Goal: Information Seeking & Learning: Learn about a topic

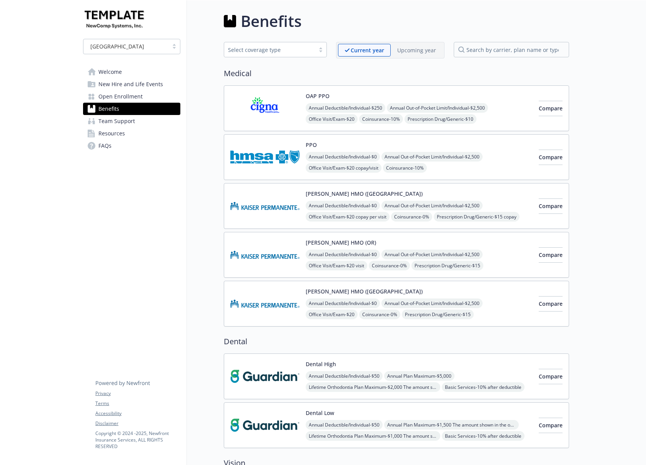
click at [111, 69] on span "Welcome" at bounding box center [109, 72] width 23 height 12
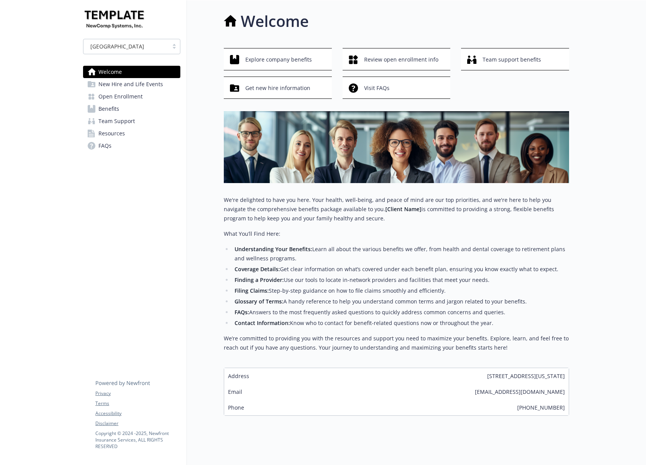
click at [116, 85] on span "New Hire and Life Events" at bounding box center [130, 84] width 65 height 12
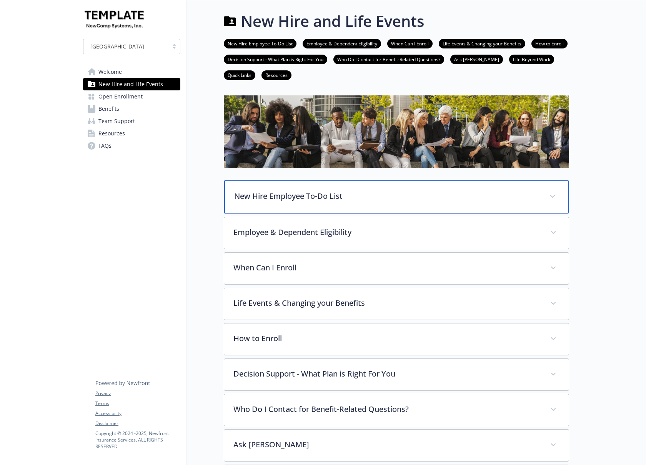
click at [271, 190] on p "New Hire Employee To-Do List" at bounding box center [387, 196] width 306 height 12
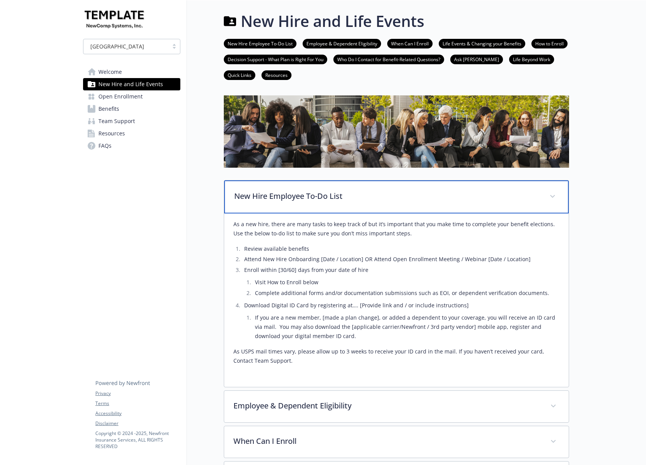
click at [269, 192] on p "New Hire Employee To-Do List" at bounding box center [387, 196] width 306 height 12
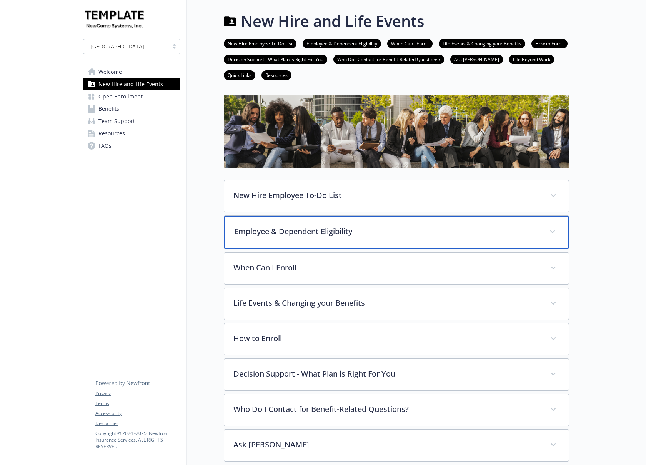
click at [273, 233] on p "Employee & Dependent Eligibility" at bounding box center [387, 232] width 306 height 12
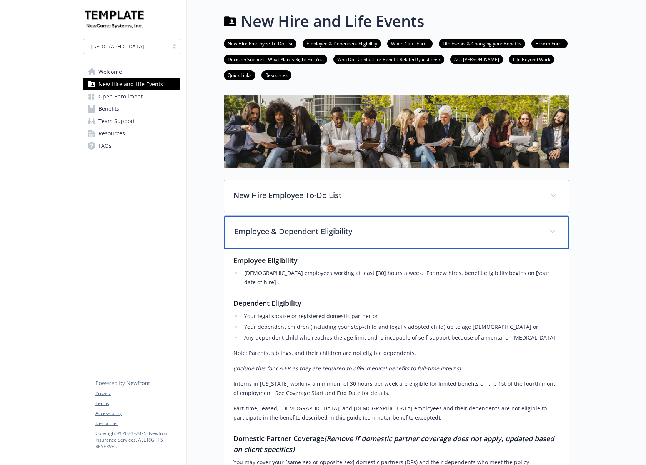
click at [270, 230] on p "Employee & Dependent Eligibility" at bounding box center [387, 232] width 306 height 12
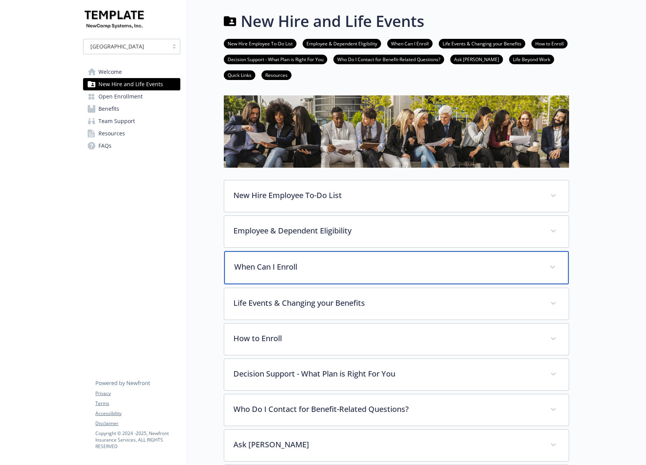
click at [303, 267] on p "When Can I Enroll" at bounding box center [387, 267] width 306 height 12
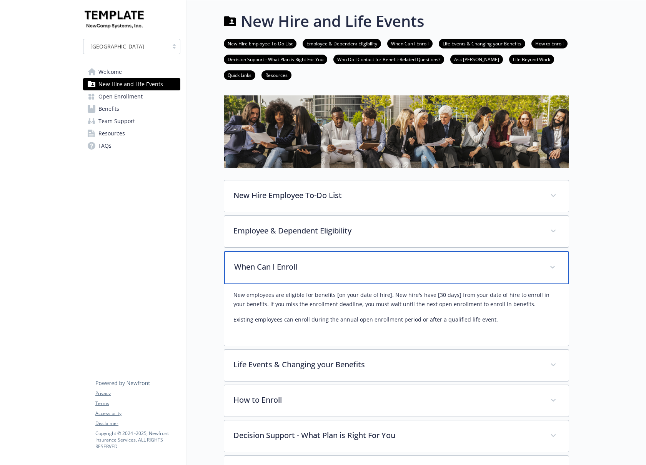
click at [303, 267] on p "When Can I Enroll" at bounding box center [387, 267] width 306 height 12
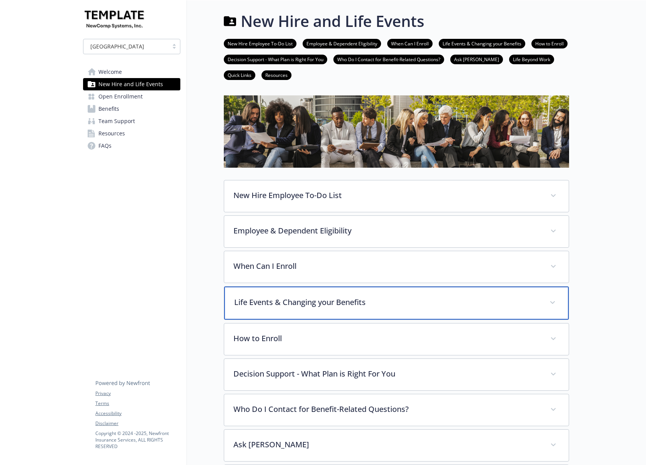
click at [312, 303] on p "Life Events & Changing your Benefits" at bounding box center [387, 302] width 306 height 12
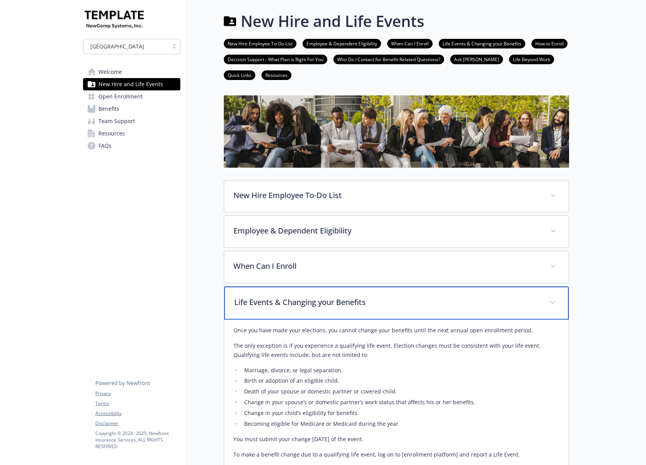
click at [312, 302] on p "Life Events & Changing your Benefits" at bounding box center [387, 302] width 306 height 12
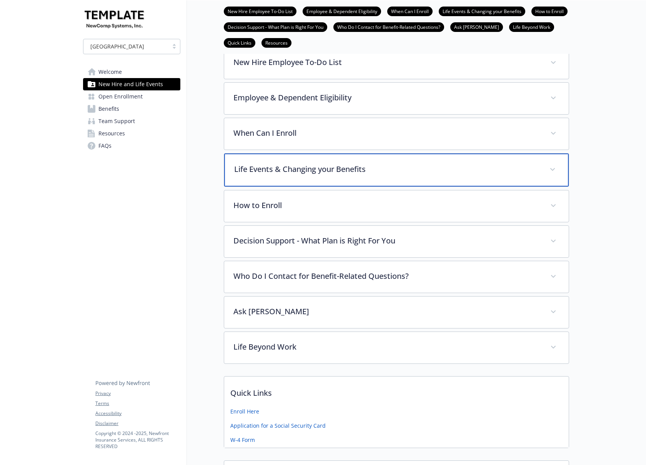
scroll to position [154, 0]
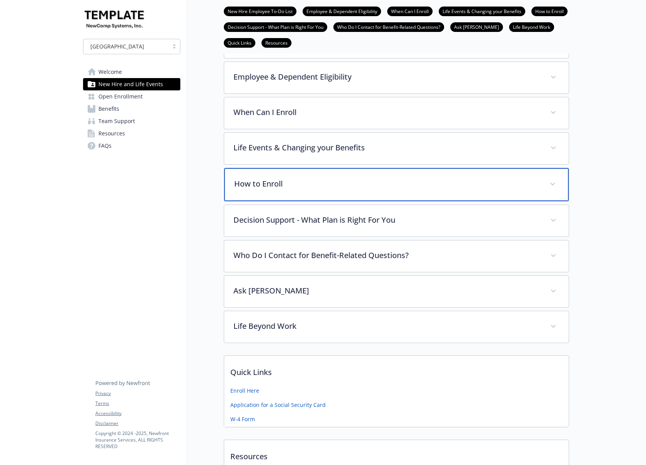
click at [325, 186] on p "How to Enroll" at bounding box center [387, 184] width 306 height 12
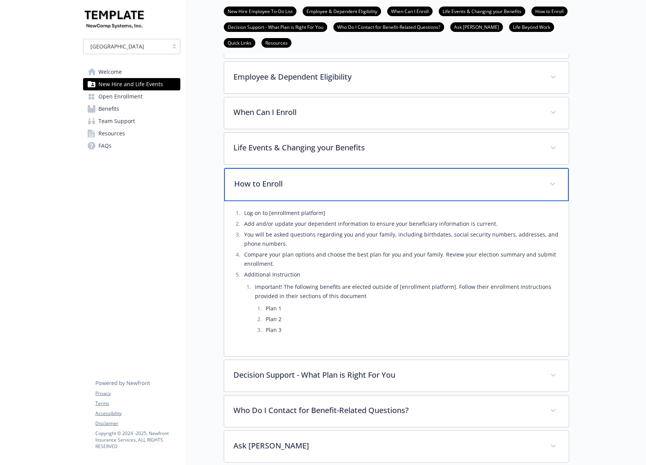
click at [325, 186] on p "How to Enroll" at bounding box center [387, 184] width 306 height 12
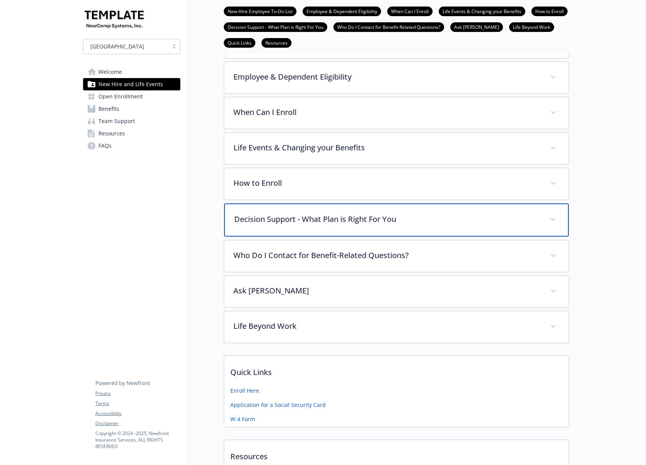
click at [330, 217] on p "Decision Support - What Plan is Right For You" at bounding box center [387, 219] width 306 height 12
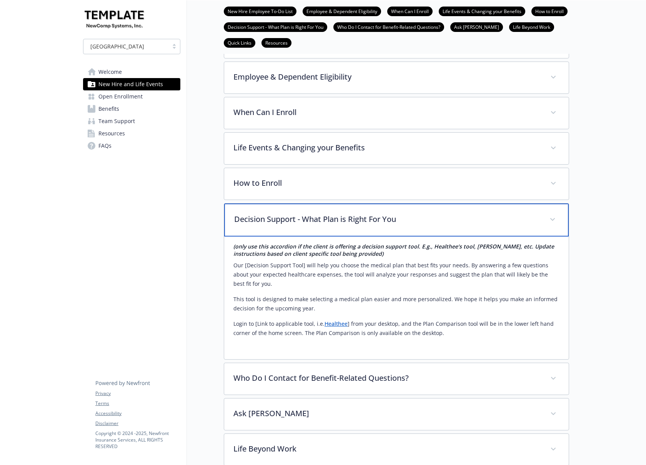
click at [330, 217] on p "Decision Support - What Plan is Right For You" at bounding box center [387, 219] width 306 height 12
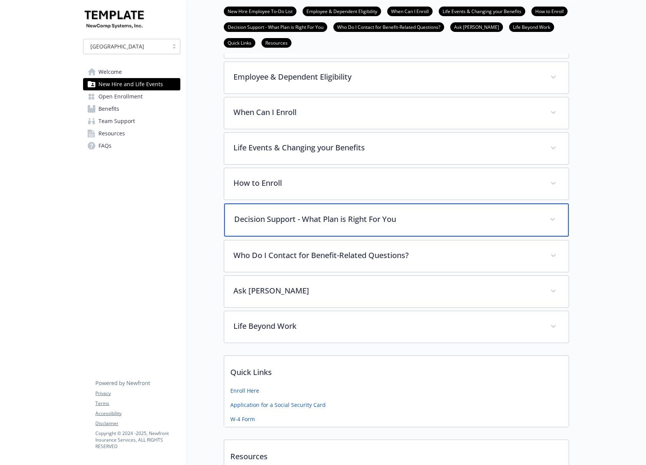
click at [331, 218] on p "Decision Support - What Plan is Right For You" at bounding box center [387, 219] width 306 height 12
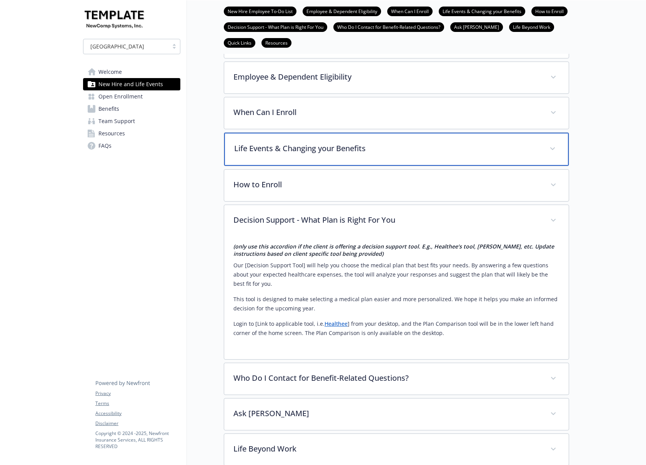
click at [307, 150] on p "Life Events & Changing your Benefits" at bounding box center [387, 149] width 306 height 12
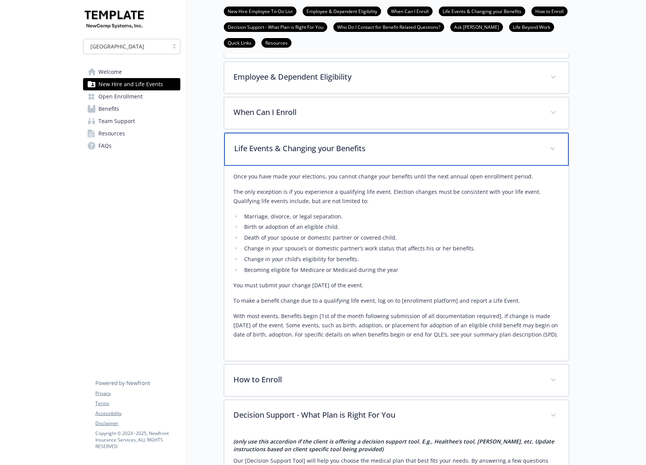
click at [296, 148] on p "Life Events & Changing your Benefits" at bounding box center [387, 149] width 306 height 12
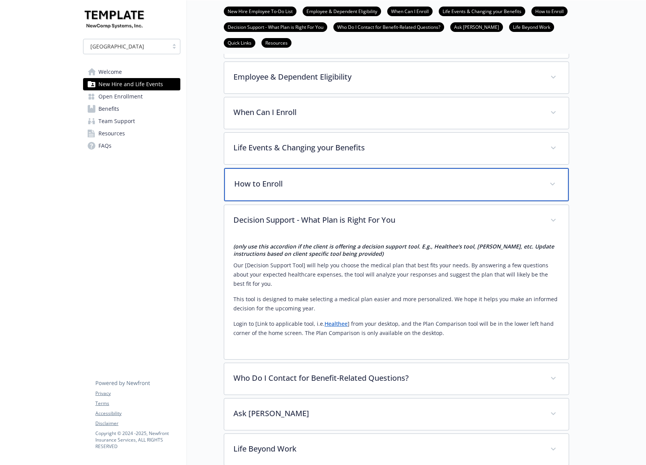
click at [284, 181] on p "How to Enroll" at bounding box center [387, 184] width 306 height 12
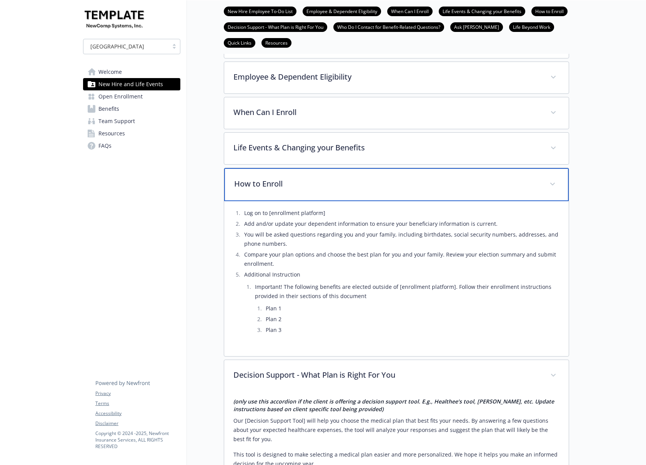
click at [284, 179] on p "How to Enroll" at bounding box center [387, 184] width 306 height 12
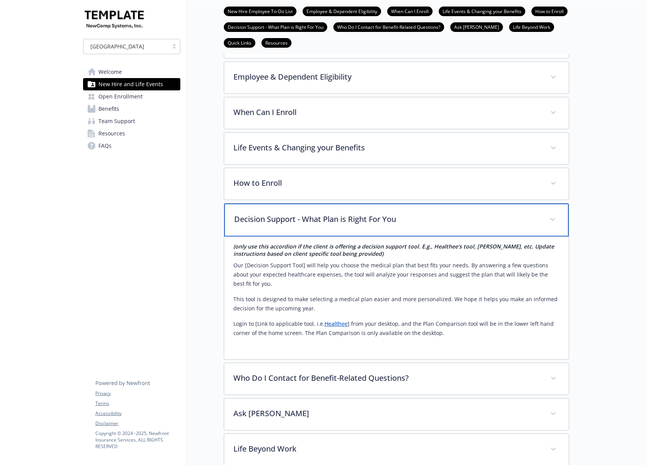
click at [279, 219] on p "Decision Support - What Plan is Right For You" at bounding box center [387, 219] width 306 height 12
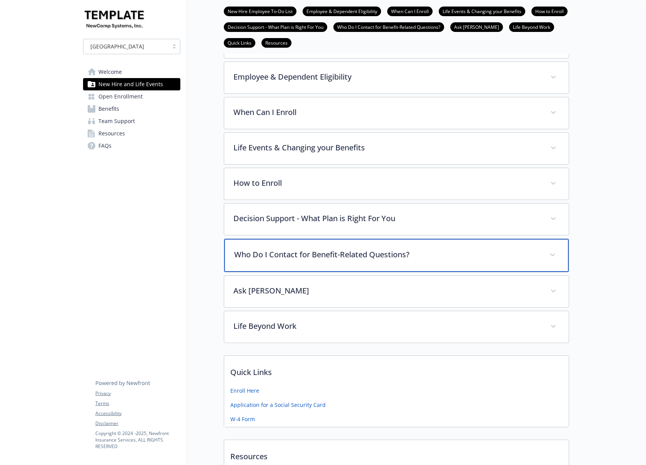
click at [295, 258] on p "Who Do I Contact for Benefit-Related Questions?" at bounding box center [387, 255] width 306 height 12
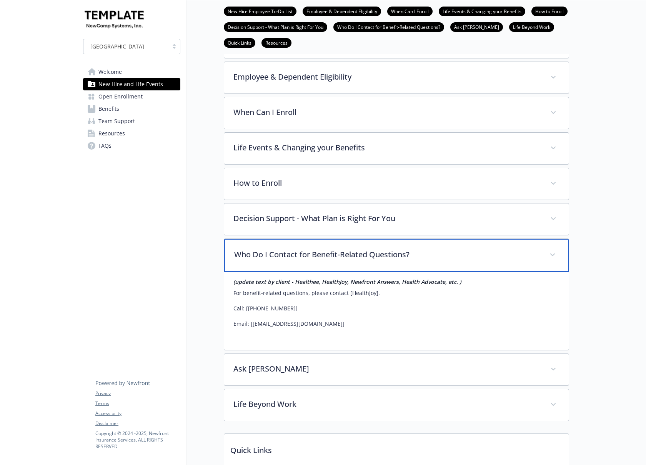
click at [291, 249] on p "Who Do I Contact for Benefit-Related Questions?" at bounding box center [387, 255] width 306 height 12
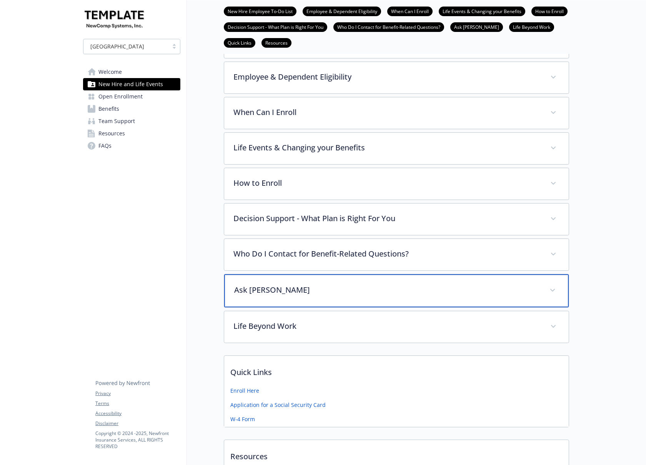
click at [302, 286] on p "Ask [PERSON_NAME]" at bounding box center [387, 290] width 306 height 12
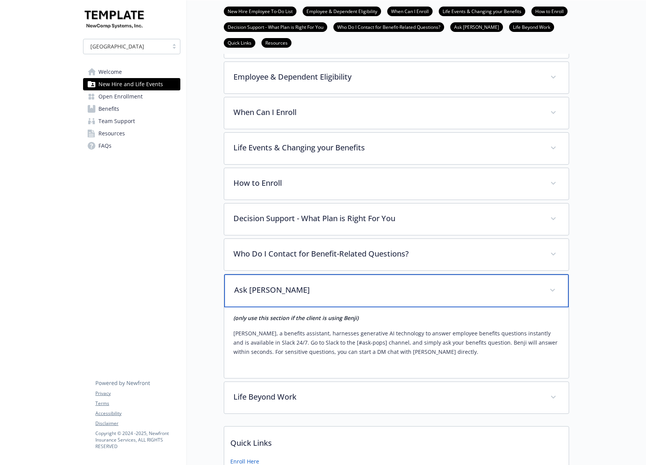
click at [302, 286] on p "Ask [PERSON_NAME]" at bounding box center [387, 290] width 306 height 12
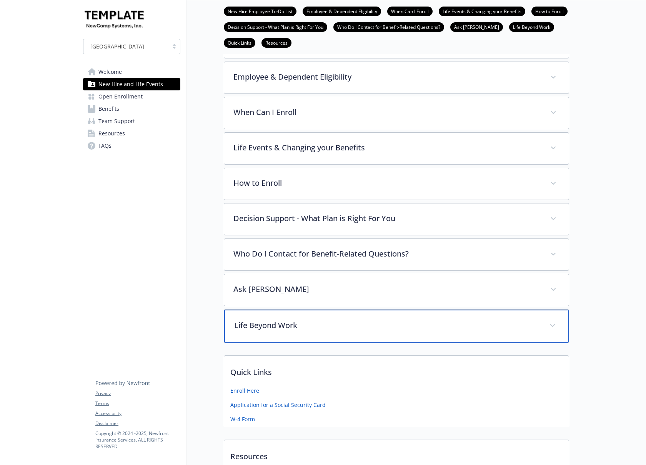
click at [343, 333] on div "Life Beyond Work" at bounding box center [396, 325] width 344 height 33
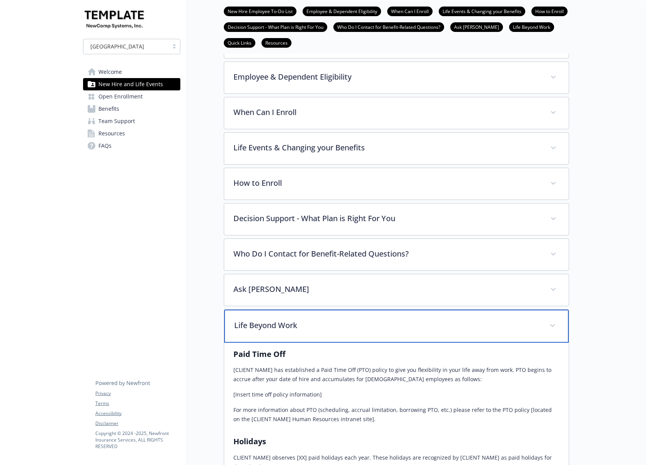
click at [328, 323] on p "Life Beyond Work" at bounding box center [387, 325] width 306 height 12
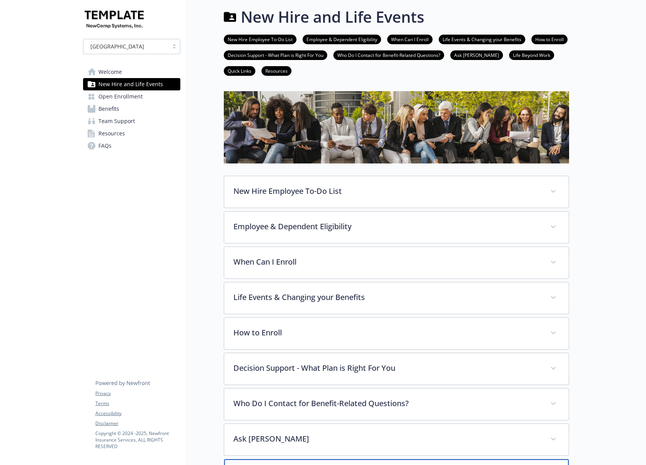
scroll to position [0, 0]
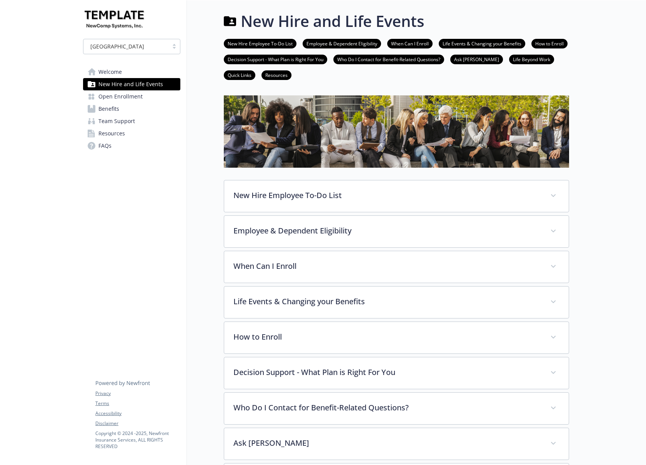
click at [118, 94] on span "Open Enrollment" at bounding box center [120, 96] width 44 height 12
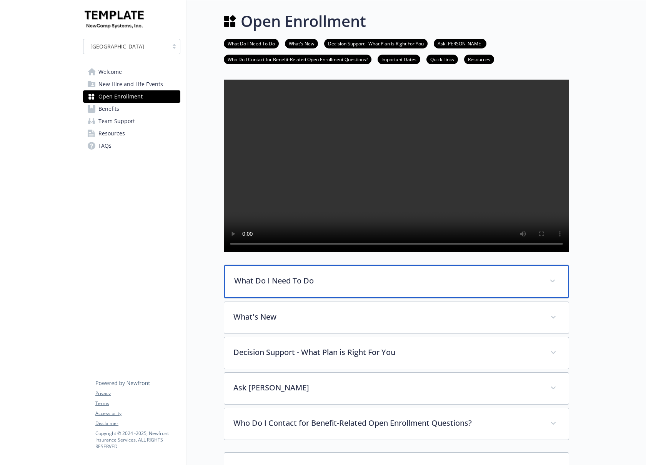
click at [295, 286] on p "What Do I Need To Do" at bounding box center [387, 281] width 306 height 12
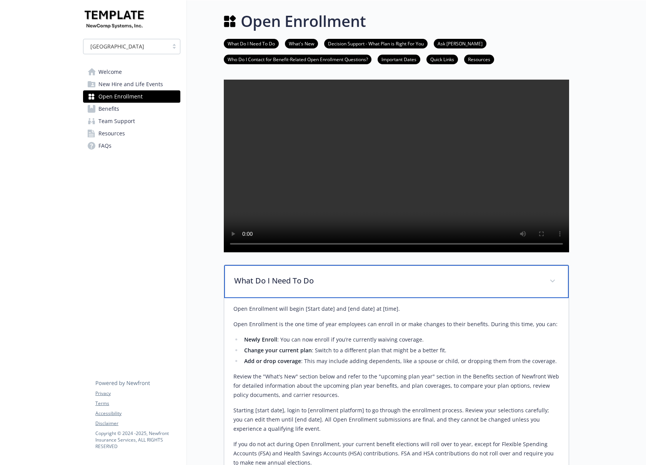
click at [295, 286] on p "What Do I Need To Do" at bounding box center [387, 281] width 306 height 12
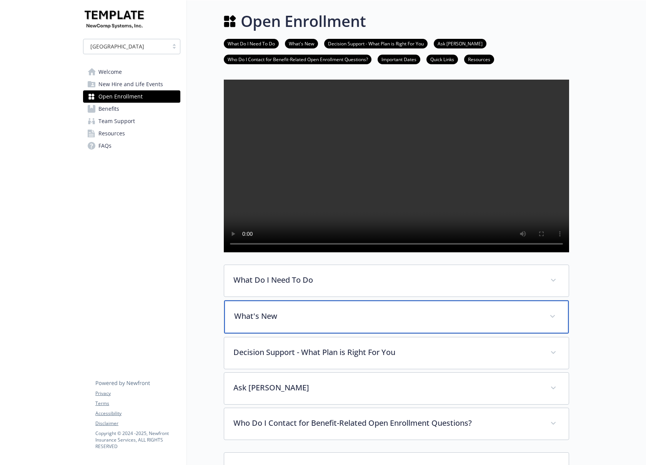
click at [306, 322] on p "What's New" at bounding box center [387, 316] width 306 height 12
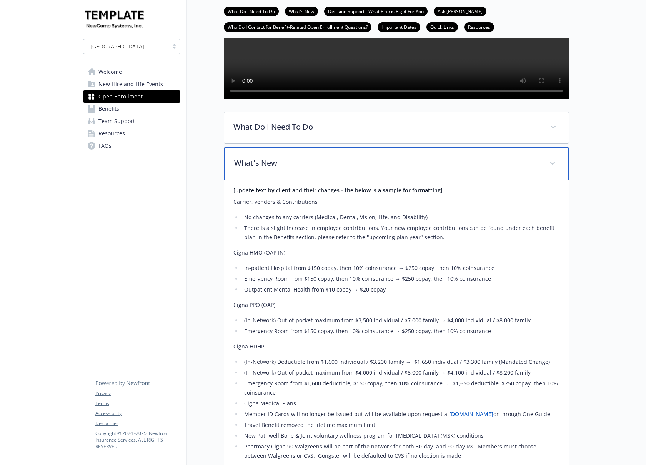
scroll to position [154, 0]
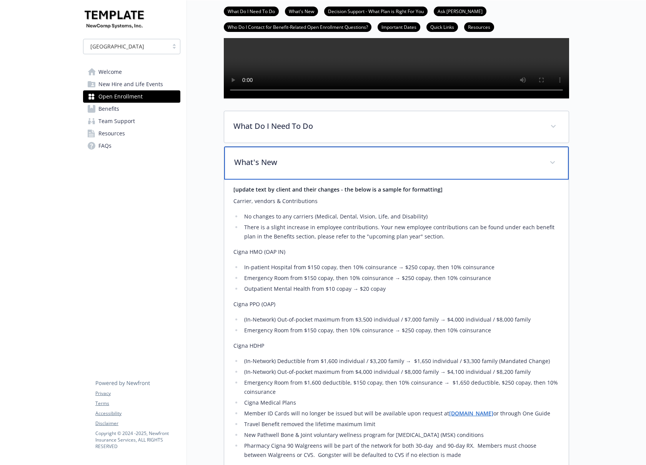
click at [284, 168] on p "What's New" at bounding box center [387, 162] width 306 height 12
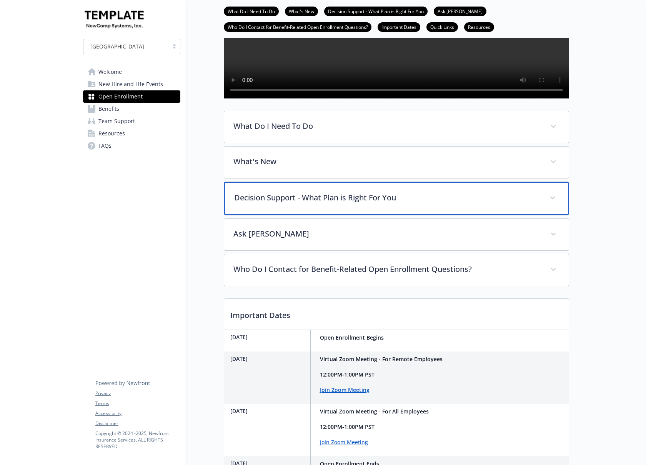
click at [277, 203] on p "Decision Support - What Plan is Right For You" at bounding box center [387, 198] width 306 height 12
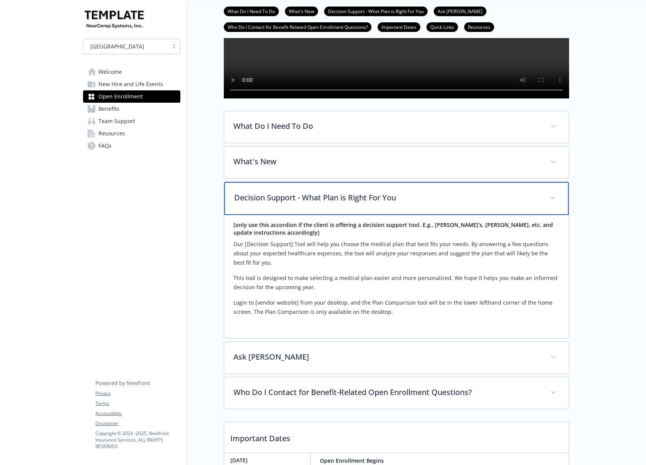
click at [276, 203] on p "Decision Support - What Plan is Right For You" at bounding box center [387, 198] width 306 height 12
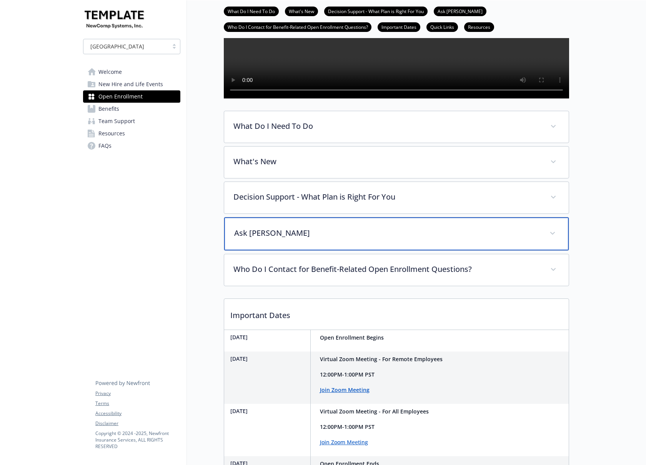
click at [278, 239] on p "Ask [PERSON_NAME]" at bounding box center [387, 233] width 306 height 12
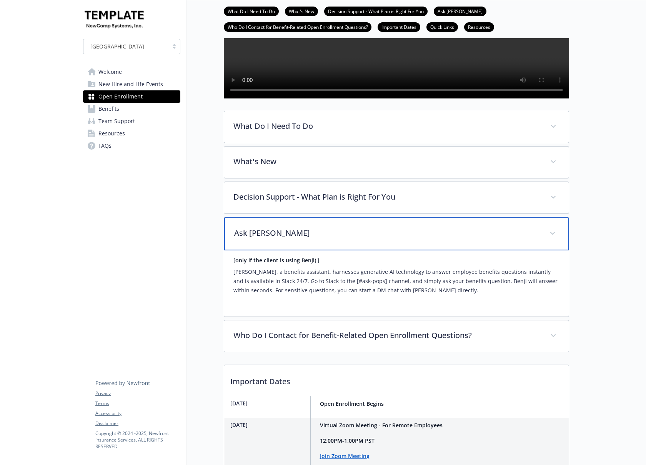
click at [278, 239] on p "Ask [PERSON_NAME]" at bounding box center [387, 233] width 306 height 12
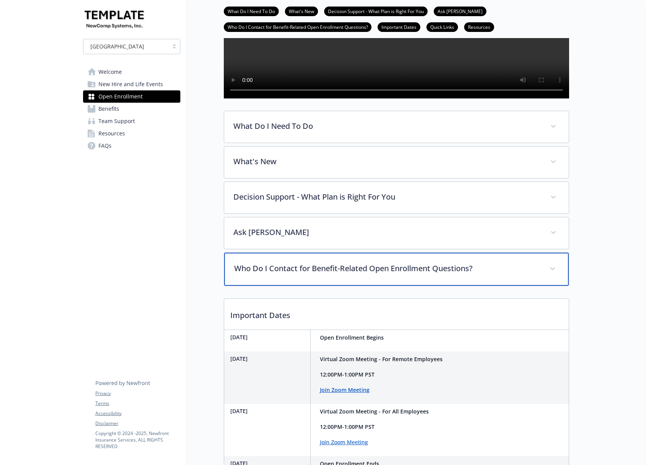
click at [282, 274] on p "Who Do I Contact for Benefit-Related Open Enrollment Questions?" at bounding box center [387, 269] width 306 height 12
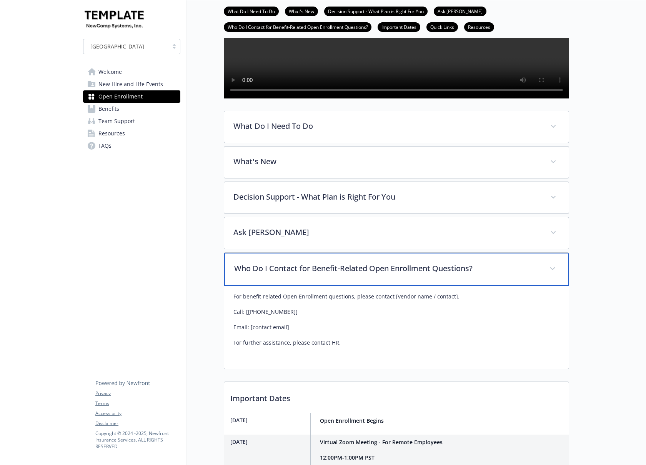
click at [281, 274] on p "Who Do I Contact for Benefit-Related Open Enrollment Questions?" at bounding box center [387, 269] width 306 height 12
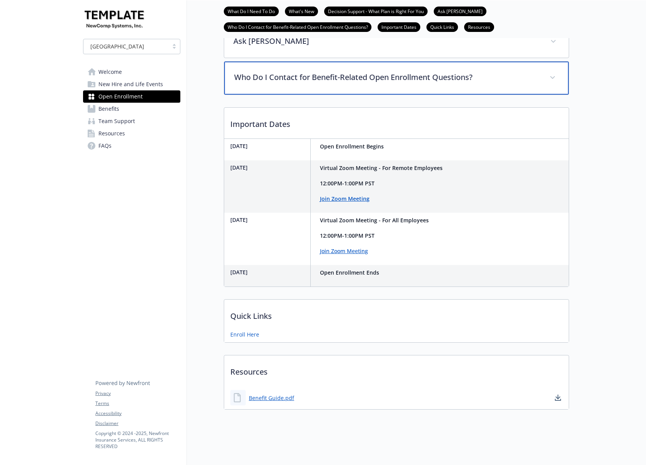
scroll to position [372, 0]
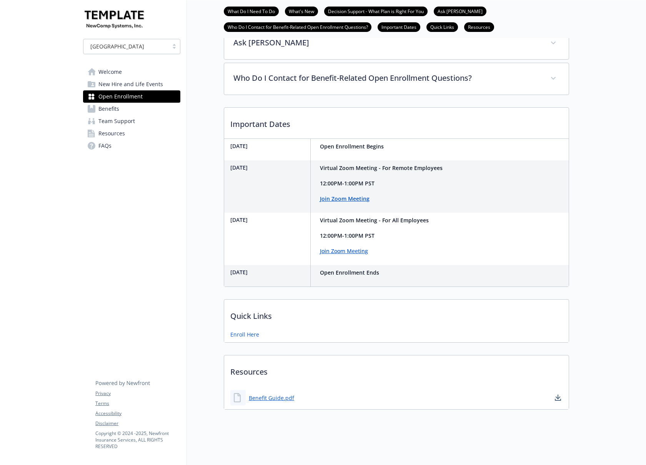
click at [122, 106] on link "Benefits" at bounding box center [131, 109] width 97 height 12
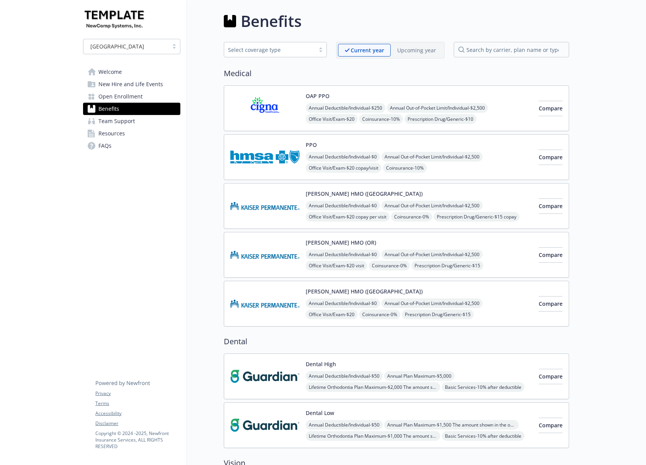
click at [415, 49] on p "Upcoming year" at bounding box center [416, 50] width 39 height 8
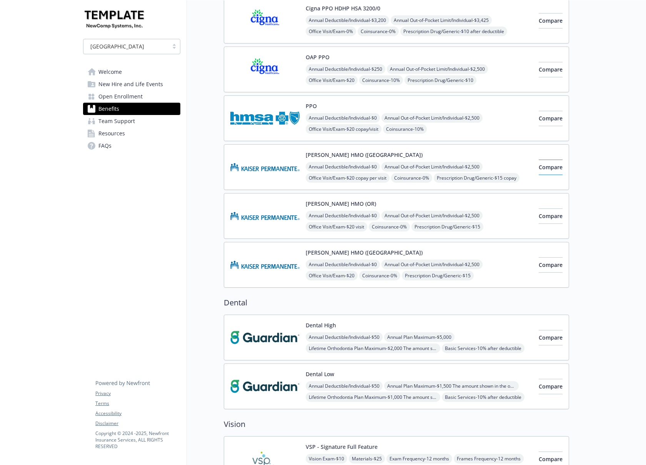
scroll to position [231, 0]
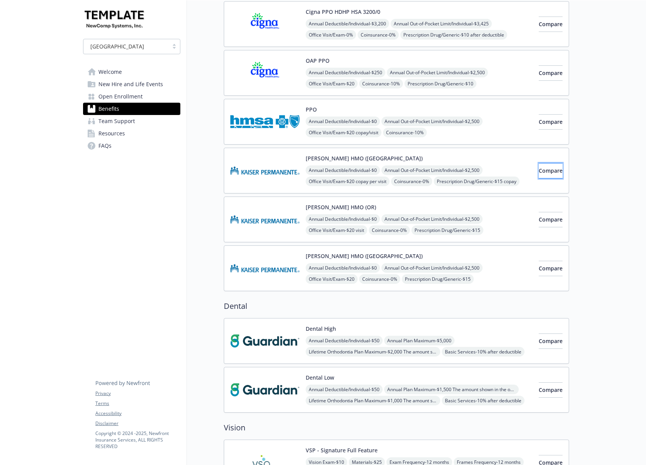
click at [538, 170] on span "Compare" at bounding box center [550, 170] width 24 height 7
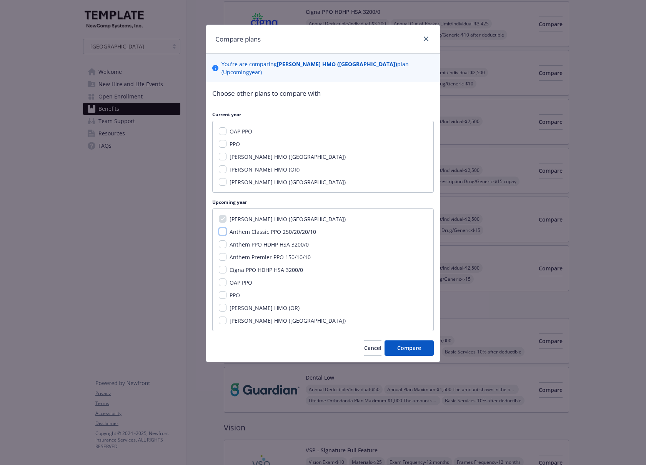
click at [221, 228] on input "Anthem Classic PPO 250/20/20/10" at bounding box center [223, 232] width 8 height 8
checkbox input "true"
click at [403, 344] on span "Compare" at bounding box center [409, 347] width 24 height 7
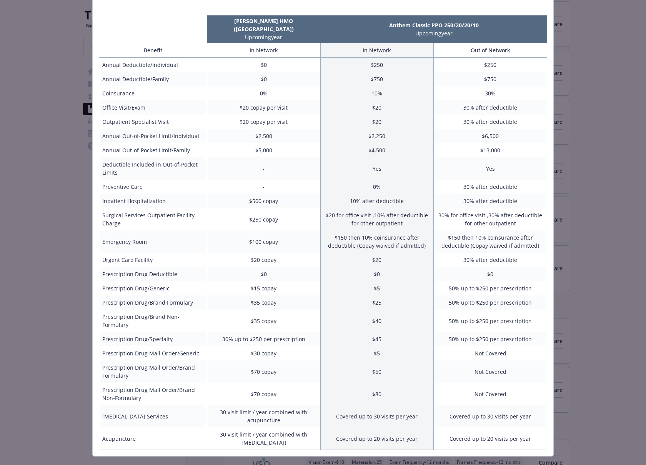
scroll to position [0, 0]
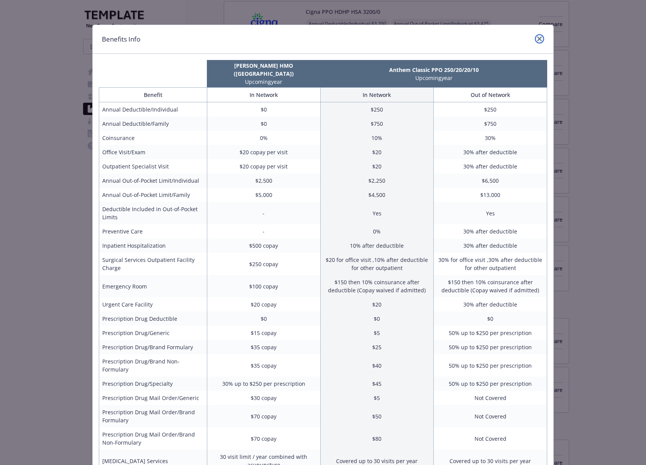
click at [537, 37] on icon "close" at bounding box center [539, 39] width 5 height 5
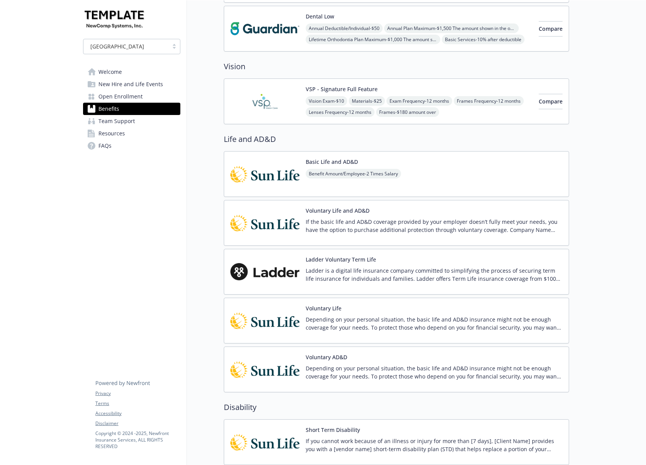
scroll to position [615, 0]
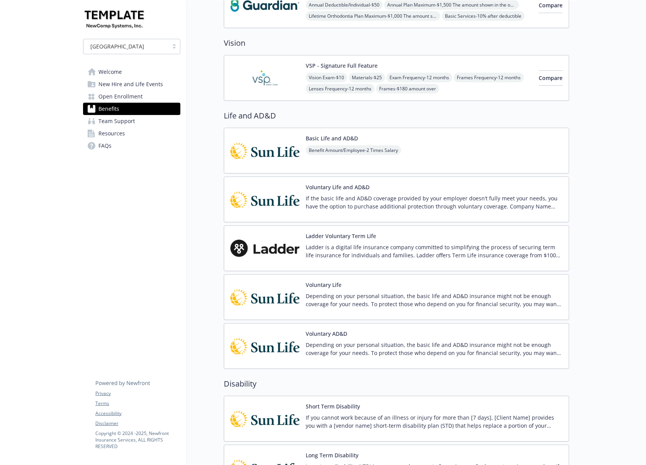
click at [342, 191] on div "Voluntary Life and AD&D If the basic life and AD&D coverage provided by your em…" at bounding box center [434, 199] width 257 height 33
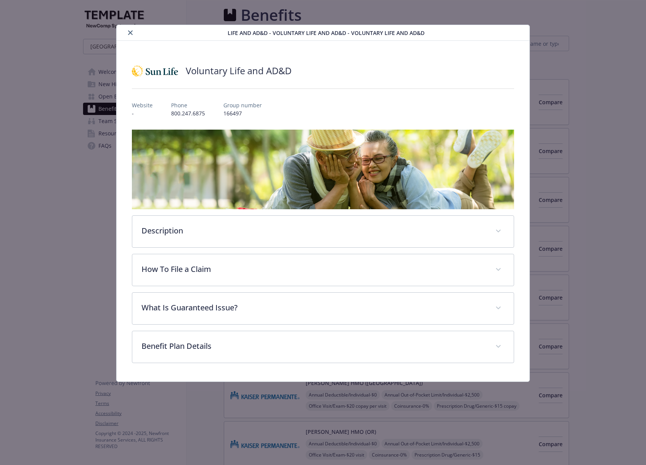
scroll to position [615, 0]
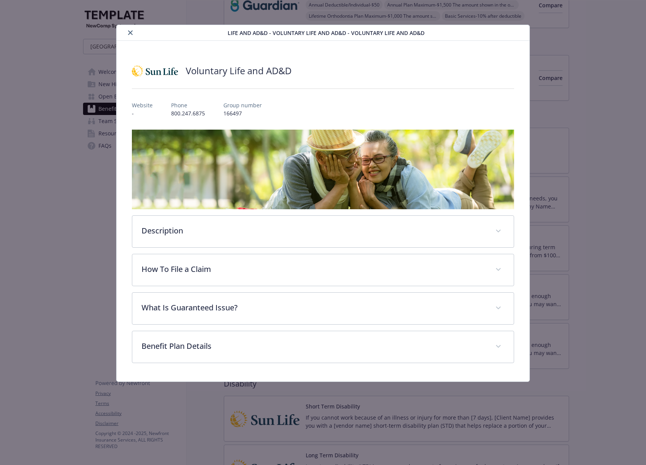
click at [130, 31] on icon "close" at bounding box center [130, 32] width 5 height 5
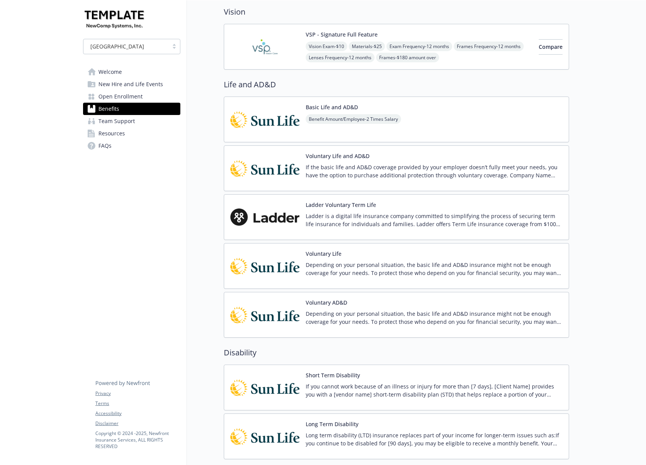
scroll to position [1991, 0]
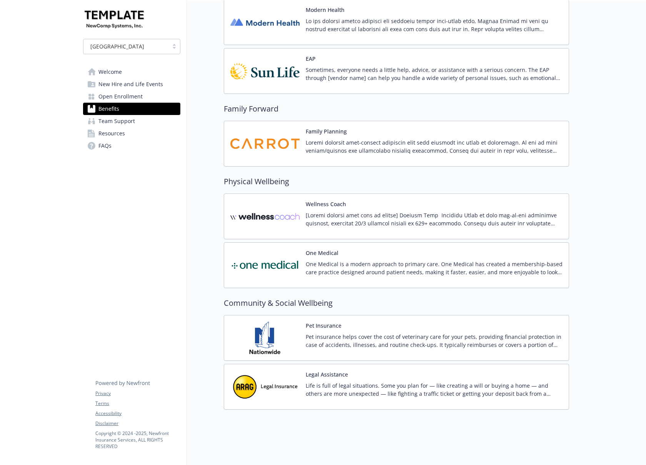
click at [120, 121] on span "Team Support" at bounding box center [116, 121] width 37 height 12
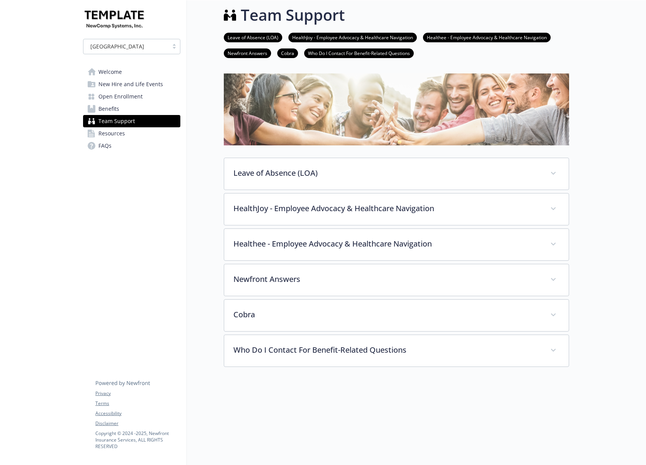
scroll to position [65, 0]
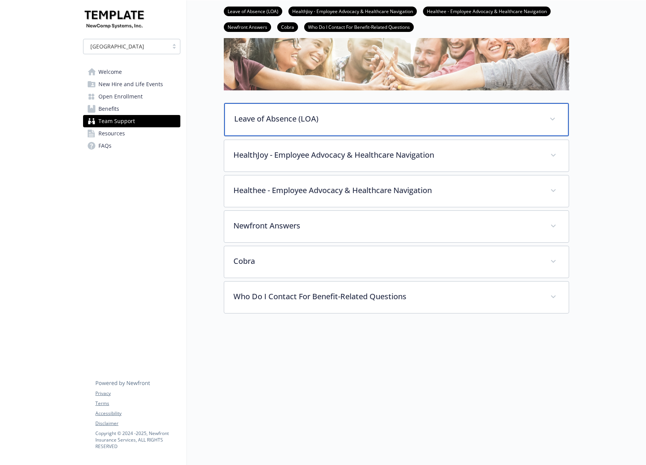
click at [295, 113] on p "Leave of Absence (LOA)" at bounding box center [387, 119] width 306 height 12
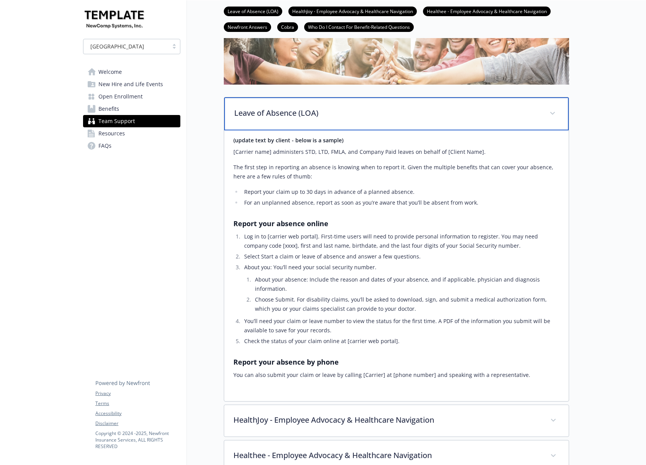
click at [295, 110] on p "Leave of Absence (LOA)" at bounding box center [387, 113] width 306 height 12
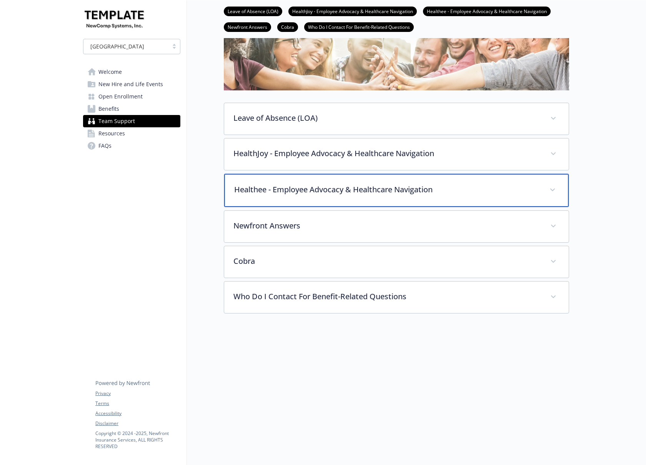
click at [314, 187] on p "Healthee - Employee Advocacy & Healthcare Navigation" at bounding box center [387, 190] width 306 height 12
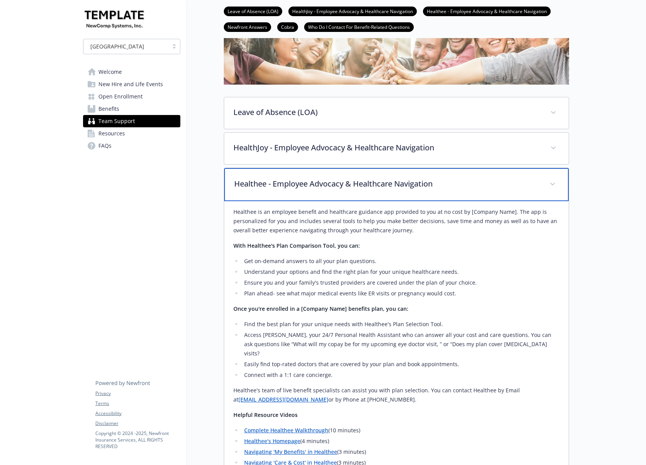
click at [314, 187] on p "Healthee - Employee Advocacy & Healthcare Navigation" at bounding box center [387, 184] width 306 height 12
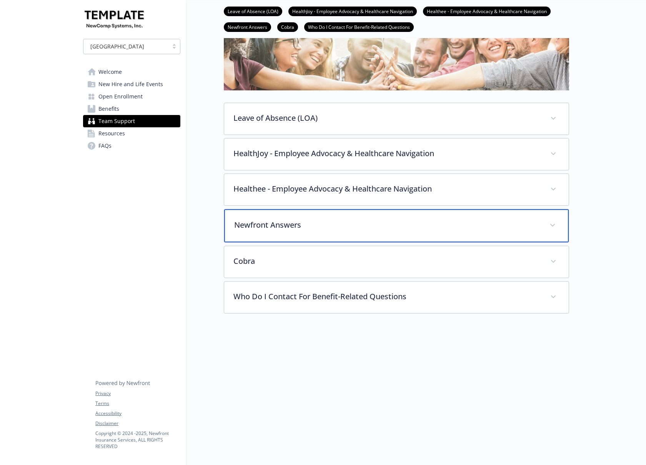
click at [300, 221] on p "Newfront Answers" at bounding box center [387, 225] width 306 height 12
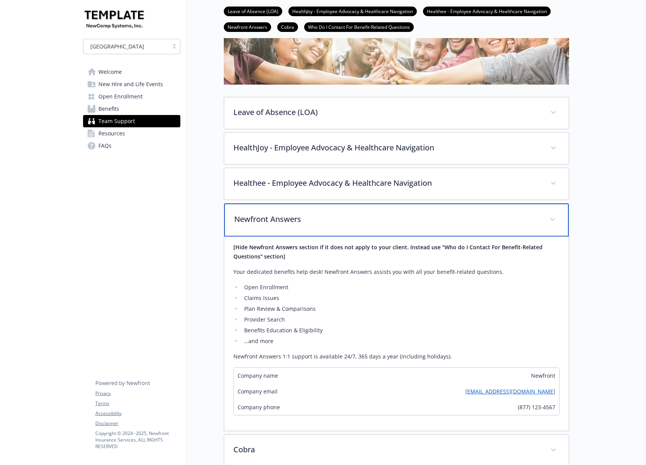
click at [300, 220] on p "Newfront Answers" at bounding box center [387, 219] width 306 height 12
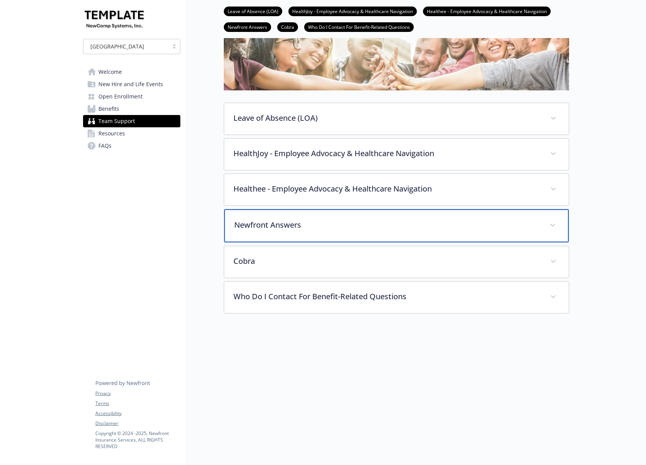
click at [300, 220] on p "Newfront Answers" at bounding box center [387, 225] width 306 height 12
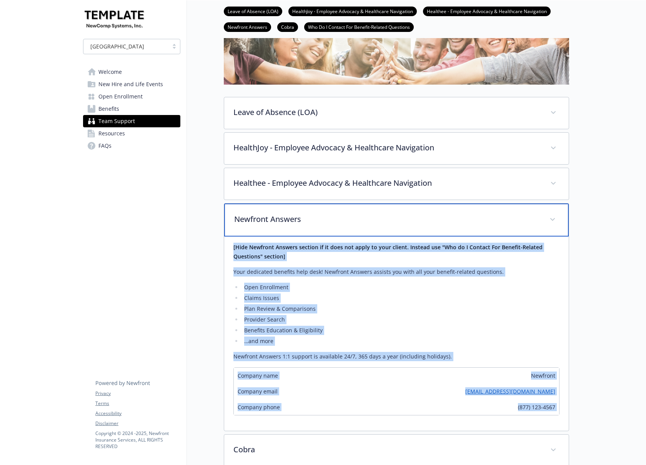
click at [300, 220] on p "Newfront Answers" at bounding box center [387, 219] width 306 height 12
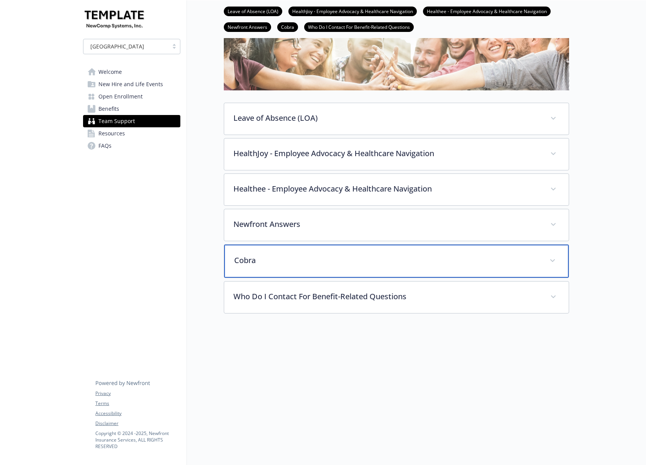
click at [287, 256] on p "Cobra" at bounding box center [387, 260] width 306 height 12
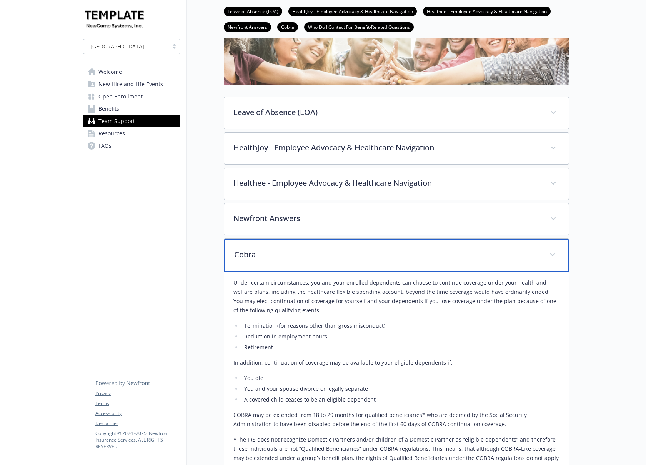
click at [284, 251] on p "Cobra" at bounding box center [387, 255] width 306 height 12
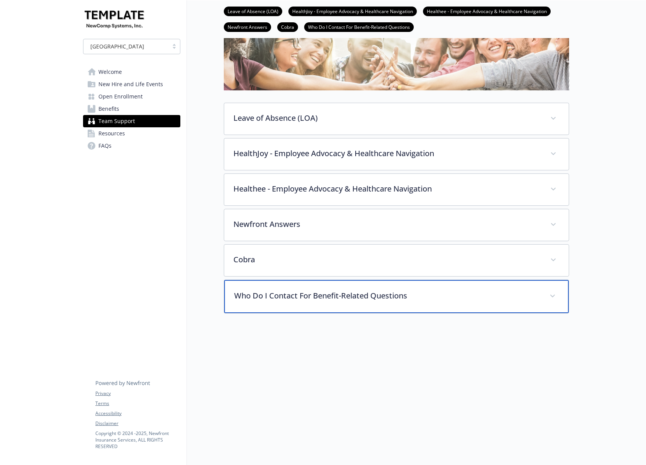
click at [286, 292] on p "Who Do I Contact For Benefit-Related Questions" at bounding box center [387, 296] width 306 height 12
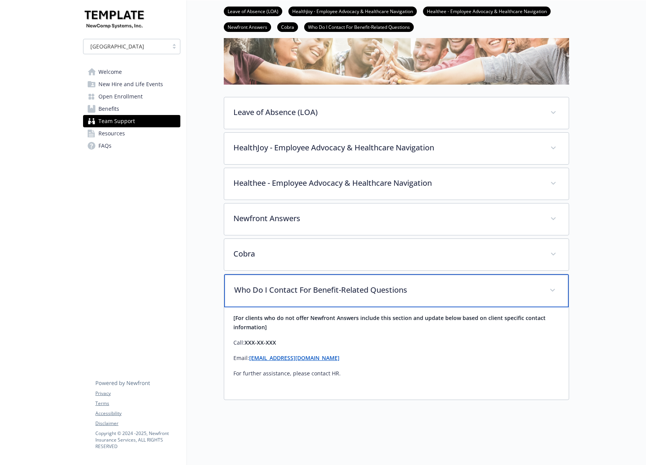
click at [284, 283] on div "Who Do I Contact For Benefit-Related Questions" at bounding box center [396, 290] width 344 height 33
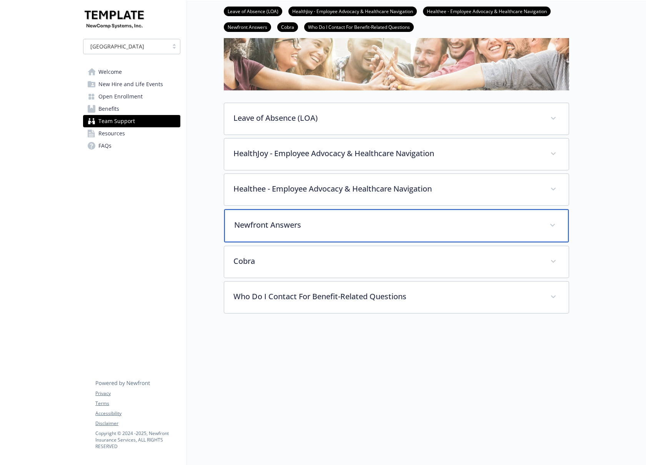
click at [285, 219] on p "Newfront Answers" at bounding box center [387, 225] width 306 height 12
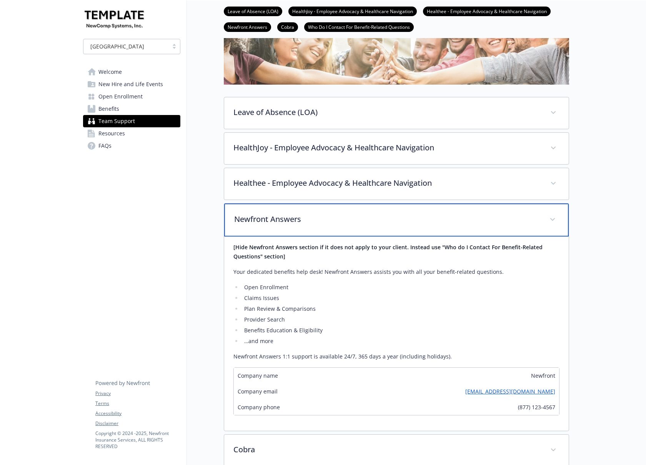
click at [285, 219] on p "Newfront Answers" at bounding box center [387, 219] width 306 height 12
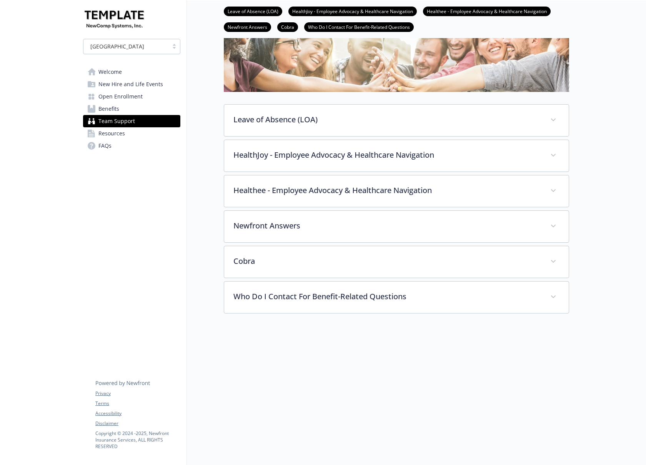
scroll to position [65, 0]
click at [106, 135] on span "Resources" at bounding box center [111, 133] width 27 height 12
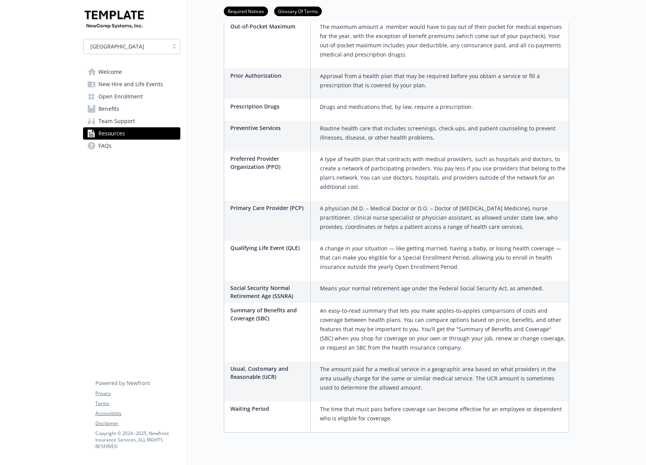
scroll to position [1095, 0]
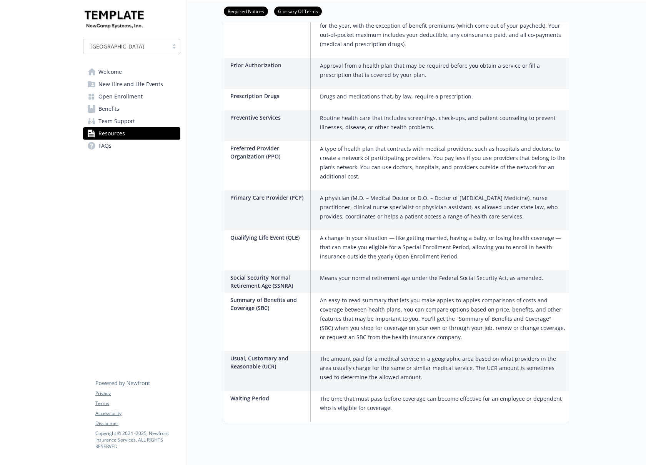
click at [113, 142] on link "FAQs" at bounding box center [131, 146] width 97 height 12
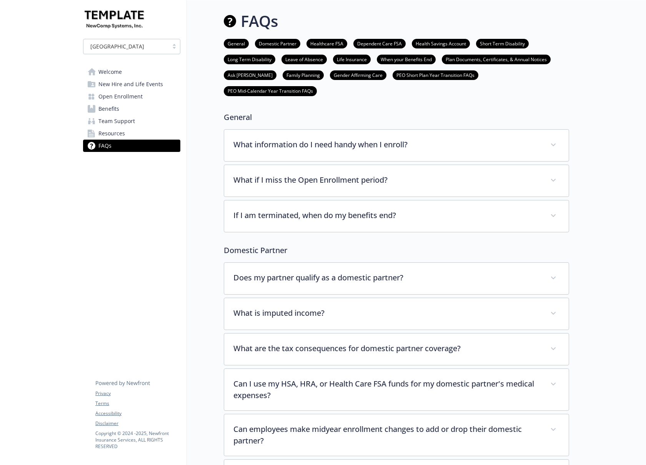
click at [317, 87] on link "PEO Mid-Calendar Year Transition FAQs" at bounding box center [270, 90] width 93 height 7
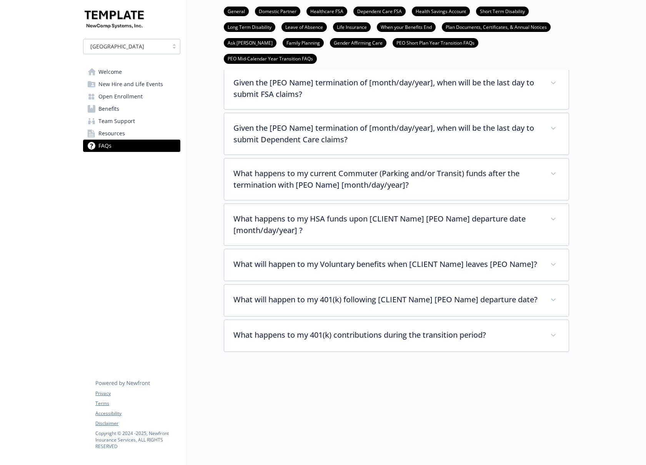
scroll to position [3535, 6]
click at [100, 131] on span "Resources" at bounding box center [111, 133] width 27 height 12
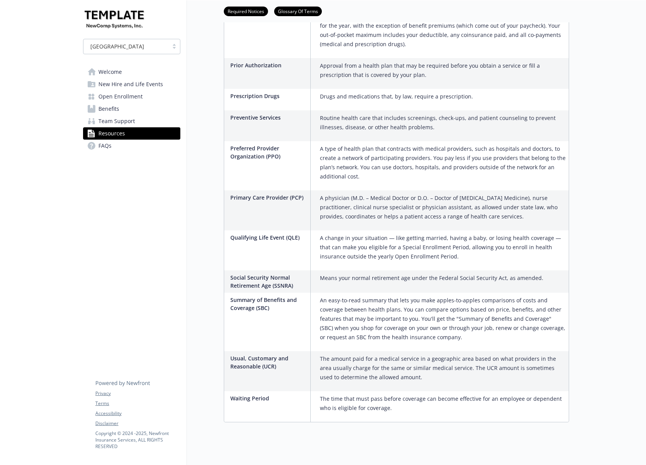
click at [107, 74] on span "Welcome" at bounding box center [109, 72] width 23 height 12
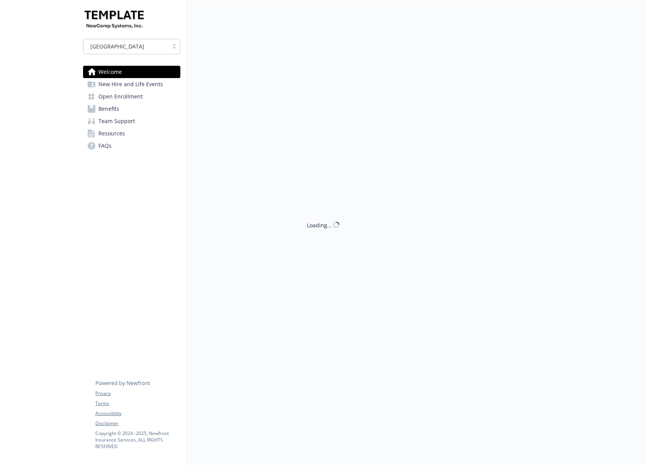
scroll to position [12, 6]
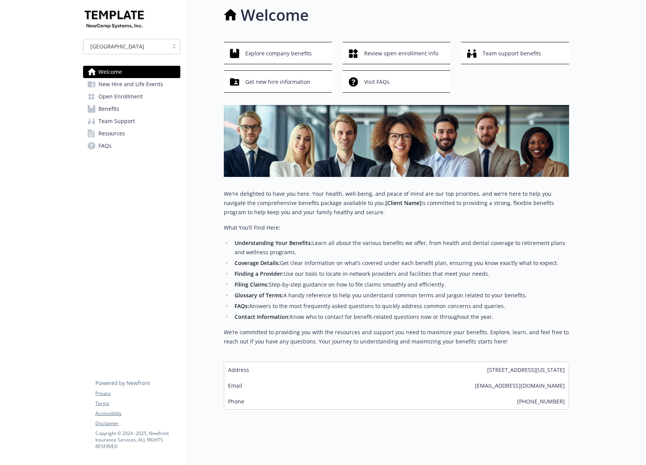
click at [112, 95] on span "Open Enrollment" at bounding box center [120, 96] width 44 height 12
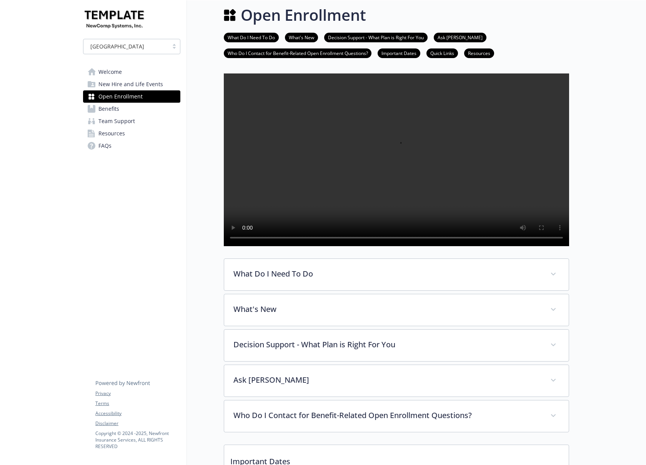
scroll to position [12, 6]
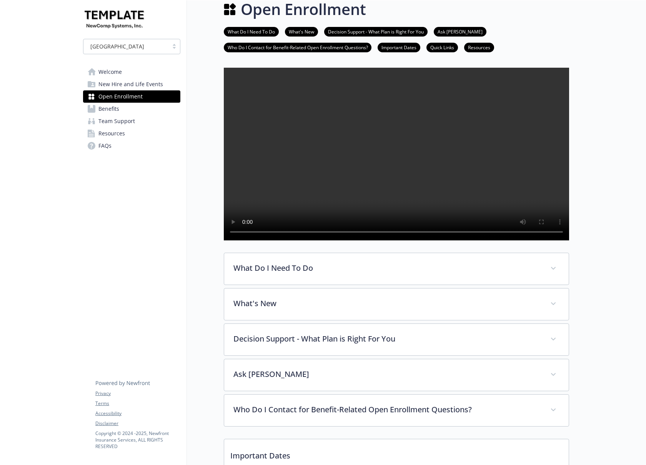
click at [104, 109] on span "Benefits" at bounding box center [108, 109] width 21 height 12
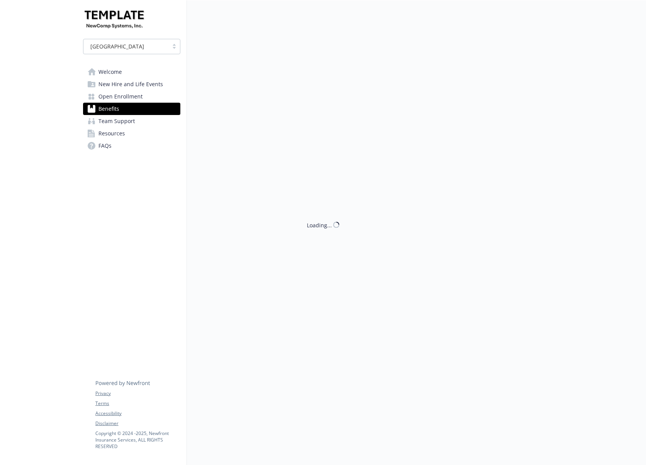
scroll to position [12, 6]
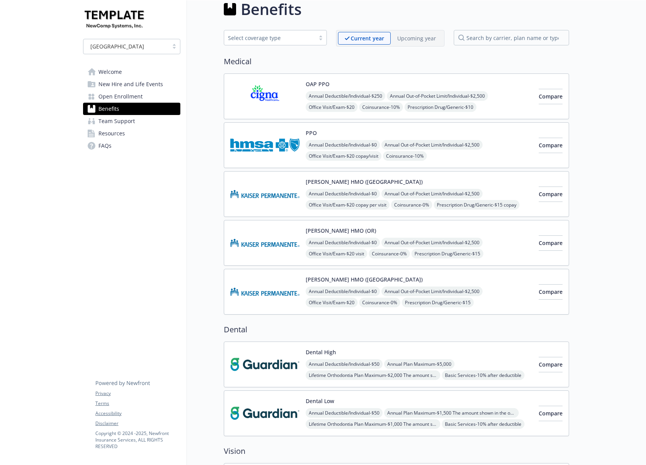
click at [103, 119] on span "Team Support" at bounding box center [116, 121] width 37 height 12
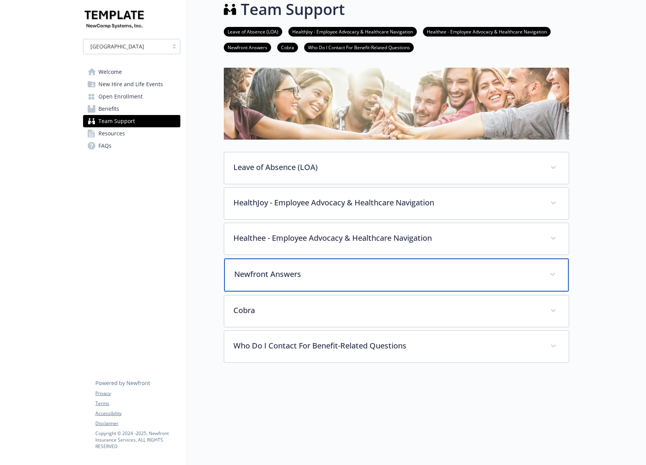
click at [303, 280] on div "Newfront Answers" at bounding box center [396, 274] width 344 height 33
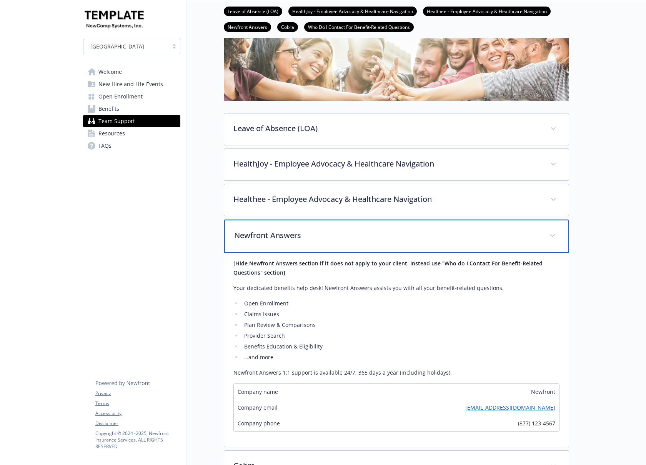
scroll to position [50, 6]
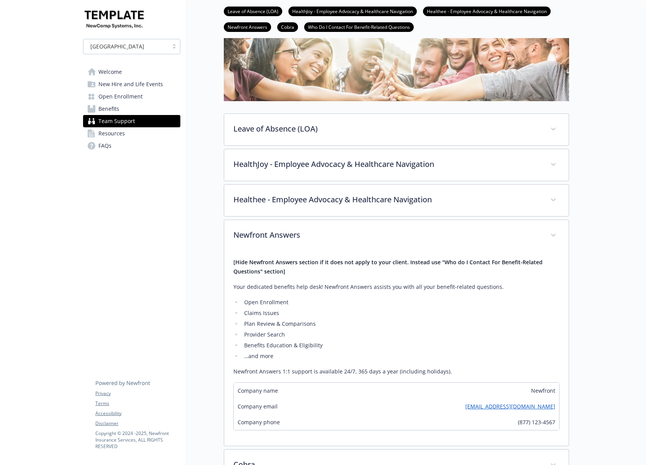
click at [107, 73] on span "Welcome" at bounding box center [109, 72] width 23 height 12
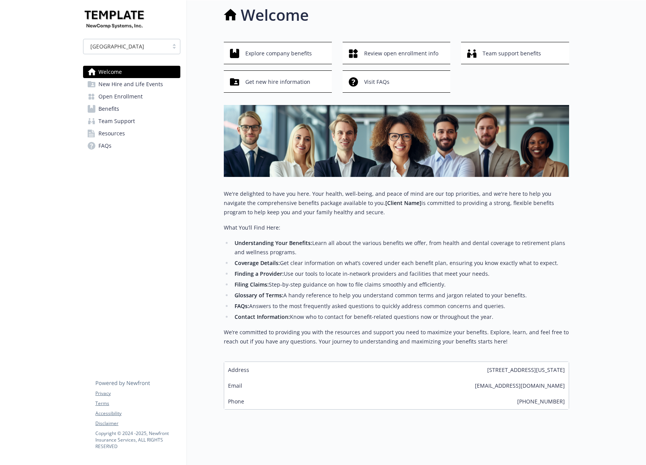
scroll to position [12, 6]
click at [100, 130] on span "Resources" at bounding box center [111, 133] width 27 height 12
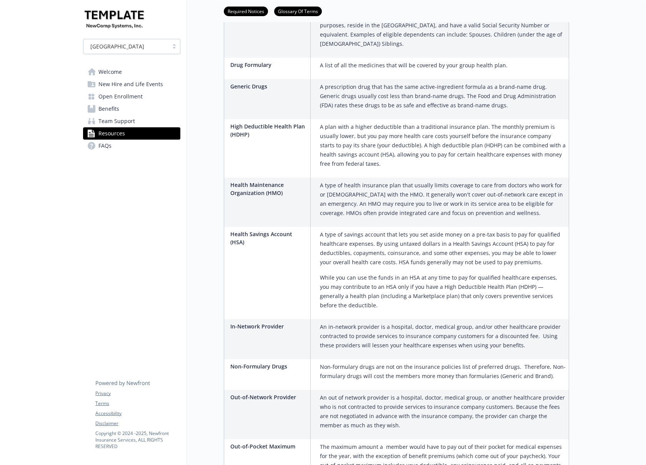
scroll to position [857, 6]
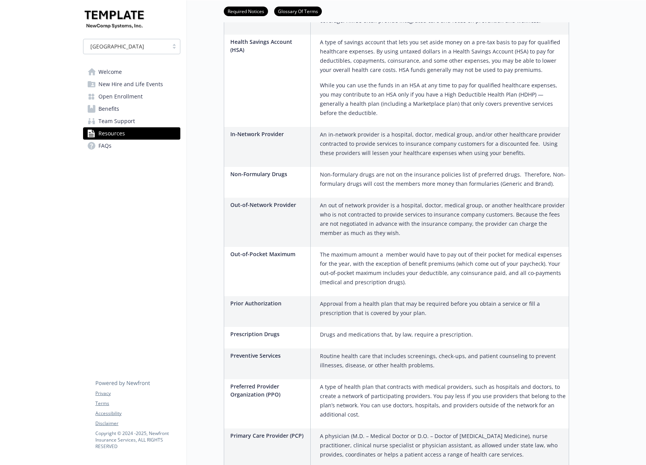
click at [100, 143] on span "FAQs" at bounding box center [104, 146] width 13 height 12
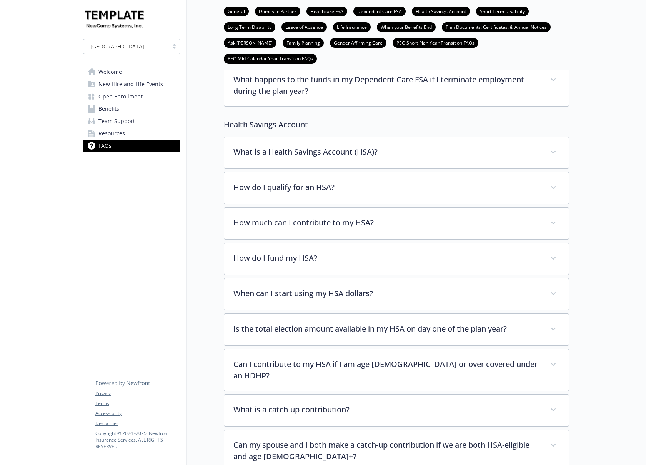
click at [106, 128] on span "Resources" at bounding box center [111, 133] width 27 height 12
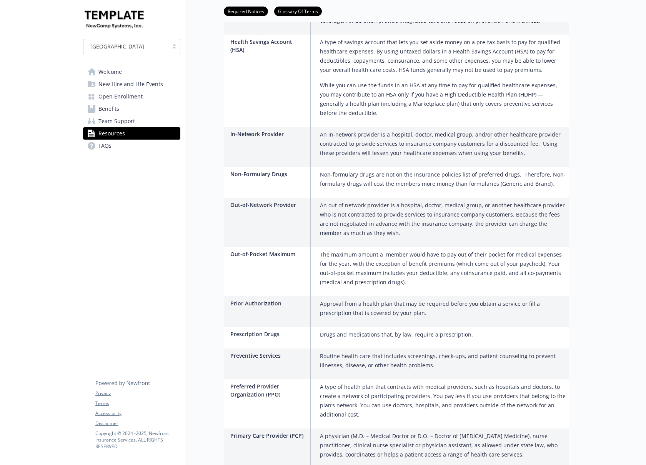
click at [112, 119] on span "Team Support" at bounding box center [116, 121] width 37 height 12
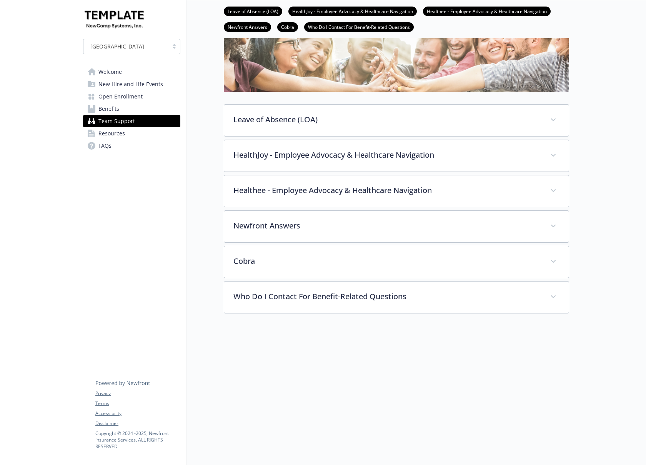
click at [110, 108] on span "Benefits" at bounding box center [108, 109] width 21 height 12
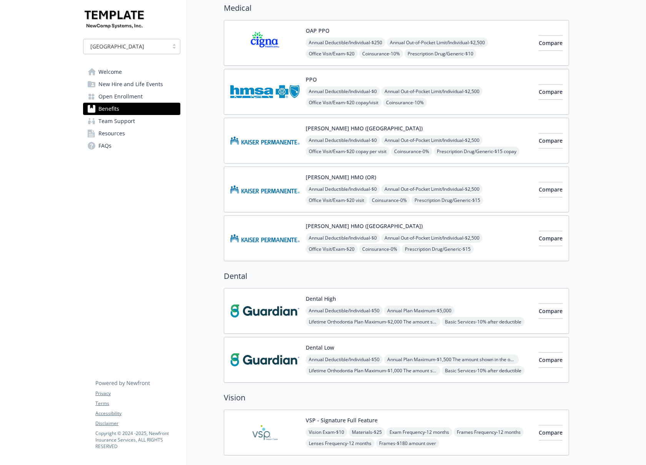
click at [112, 97] on span "Open Enrollment" at bounding box center [120, 96] width 44 height 12
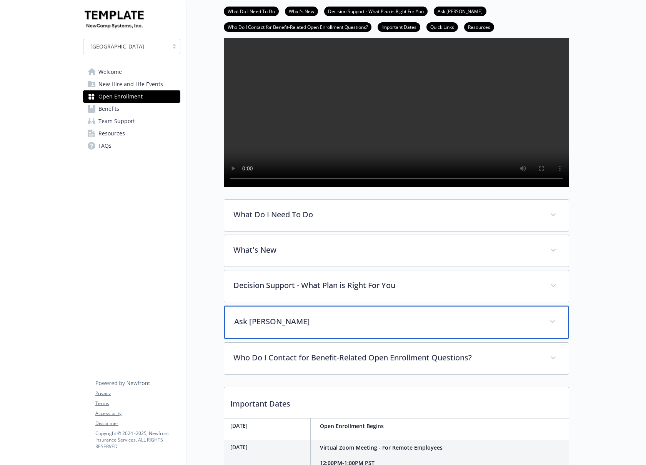
click at [260, 327] on p "Ask [PERSON_NAME]" at bounding box center [387, 322] width 306 height 12
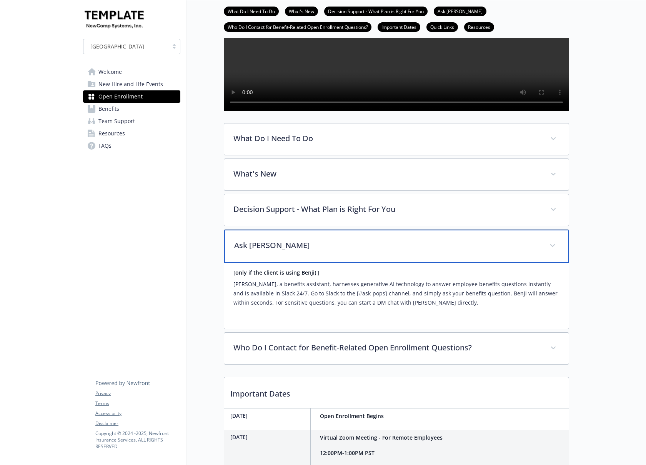
scroll to position [142, 6]
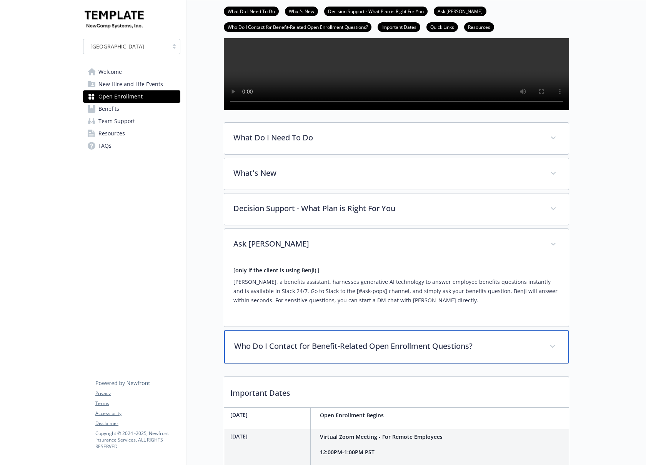
click at [402, 352] on p "Who Do I Contact for Benefit-Related Open Enrollment Questions?" at bounding box center [387, 346] width 306 height 12
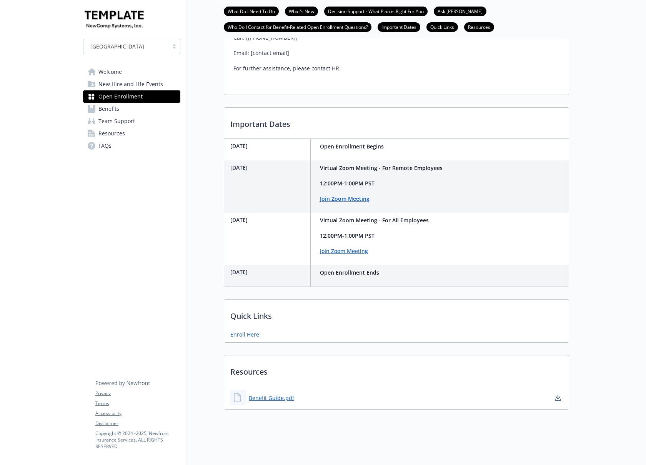
scroll to position [520, 6]
